Goal: Task Accomplishment & Management: Manage account settings

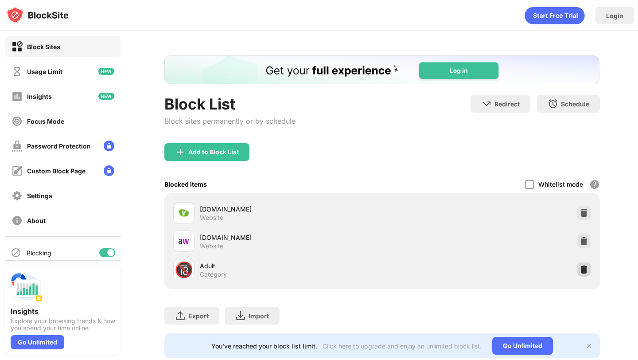
click at [585, 268] on img at bounding box center [583, 269] width 9 height 9
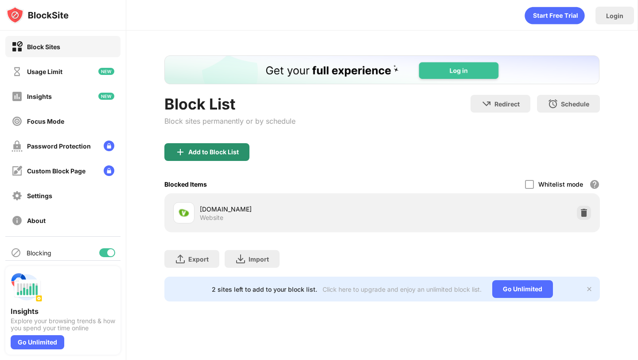
click at [235, 155] on div "Add to Block List" at bounding box center [206, 152] width 85 height 18
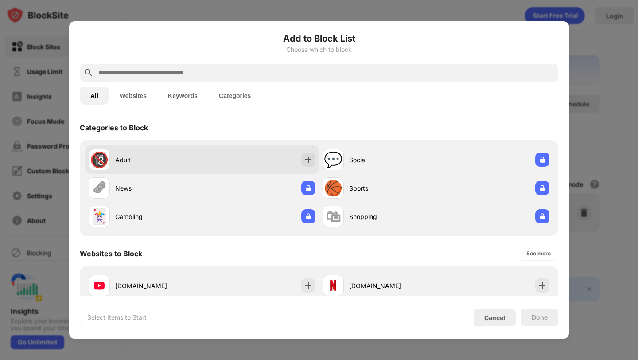
click at [244, 163] on div "🔞 Adult" at bounding box center [202, 159] width 234 height 28
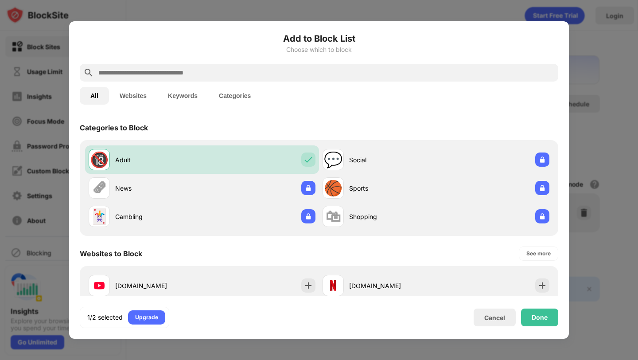
click at [249, 68] on input "text" at bounding box center [325, 72] width 457 height 11
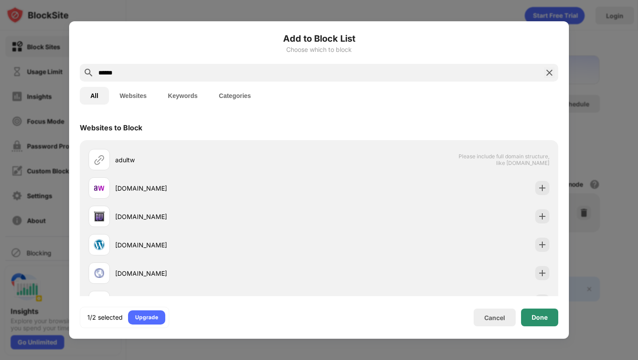
type input "******"
click at [539, 318] on div "Done" at bounding box center [539, 316] width 16 height 7
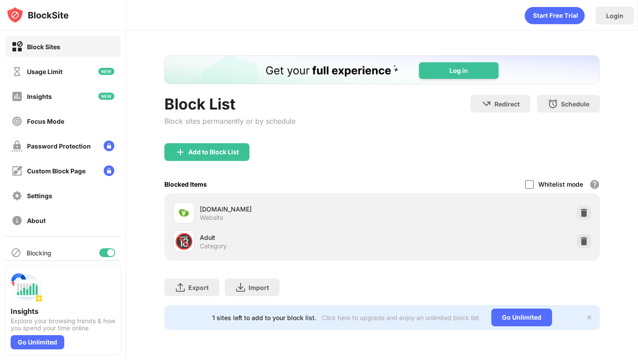
click at [183, 142] on div "Block List Block sites permanently or by schedule" at bounding box center [229, 119] width 131 height 48
click at [183, 154] on img at bounding box center [180, 152] width 11 height 11
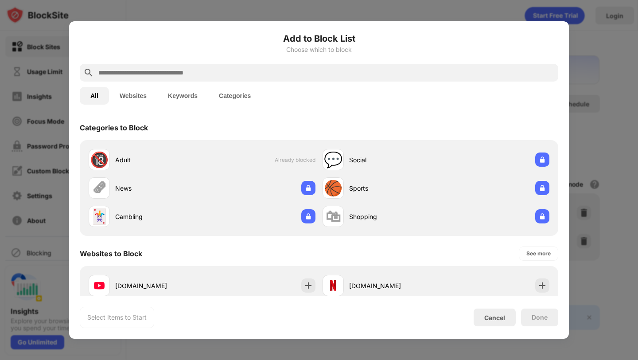
click at [206, 75] on input "text" at bounding box center [325, 72] width 457 height 11
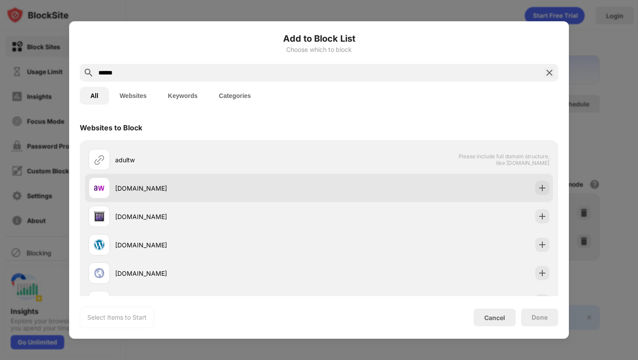
type input "******"
click at [202, 180] on div "[DOMAIN_NAME]" at bounding box center [204, 187] width 230 height 21
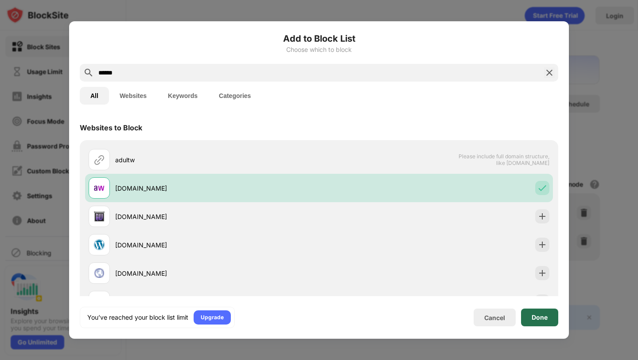
click at [542, 315] on div "Done" at bounding box center [539, 316] width 16 height 7
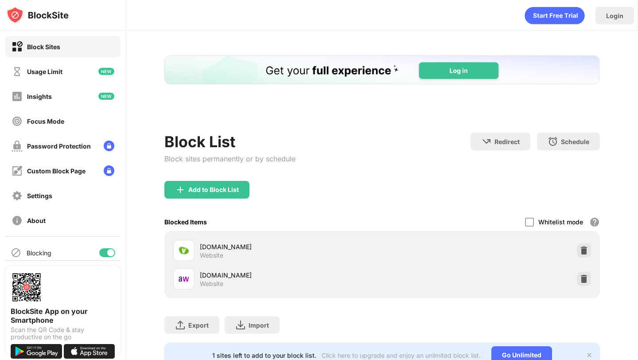
click at [584, 201] on div "Add to Block List" at bounding box center [381, 197] width 435 height 32
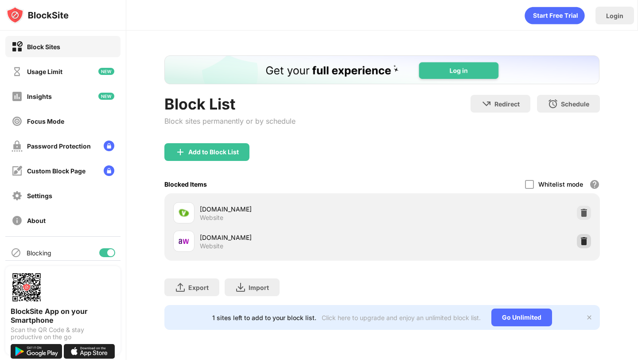
click at [582, 237] on img at bounding box center [583, 240] width 9 height 9
